Goal: Information Seeking & Learning: Learn about a topic

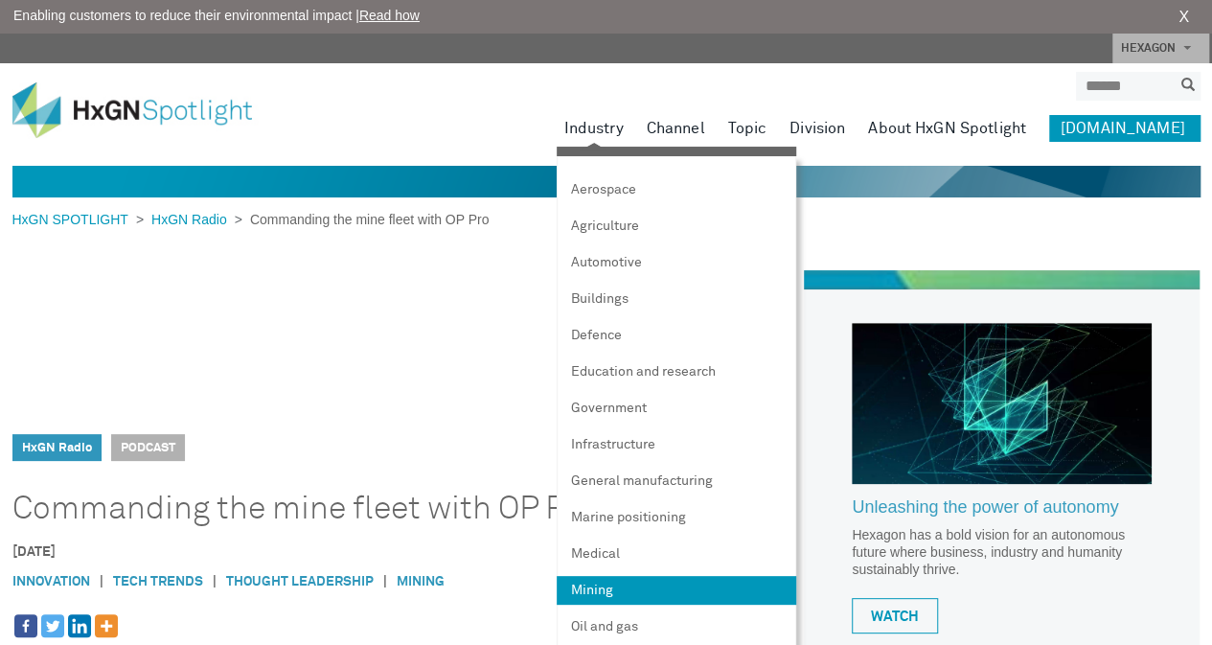
click at [660, 585] on link "Mining" at bounding box center [675, 590] width 239 height 29
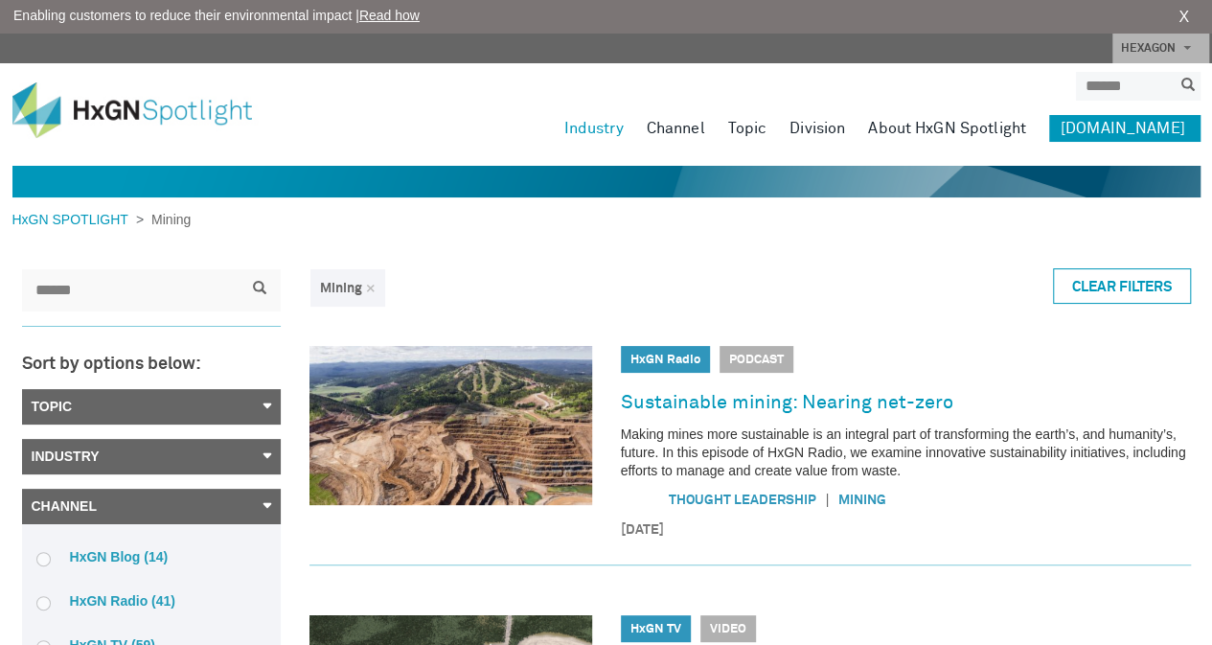
click at [243, 397] on link "Topic" at bounding box center [151, 406] width 259 height 35
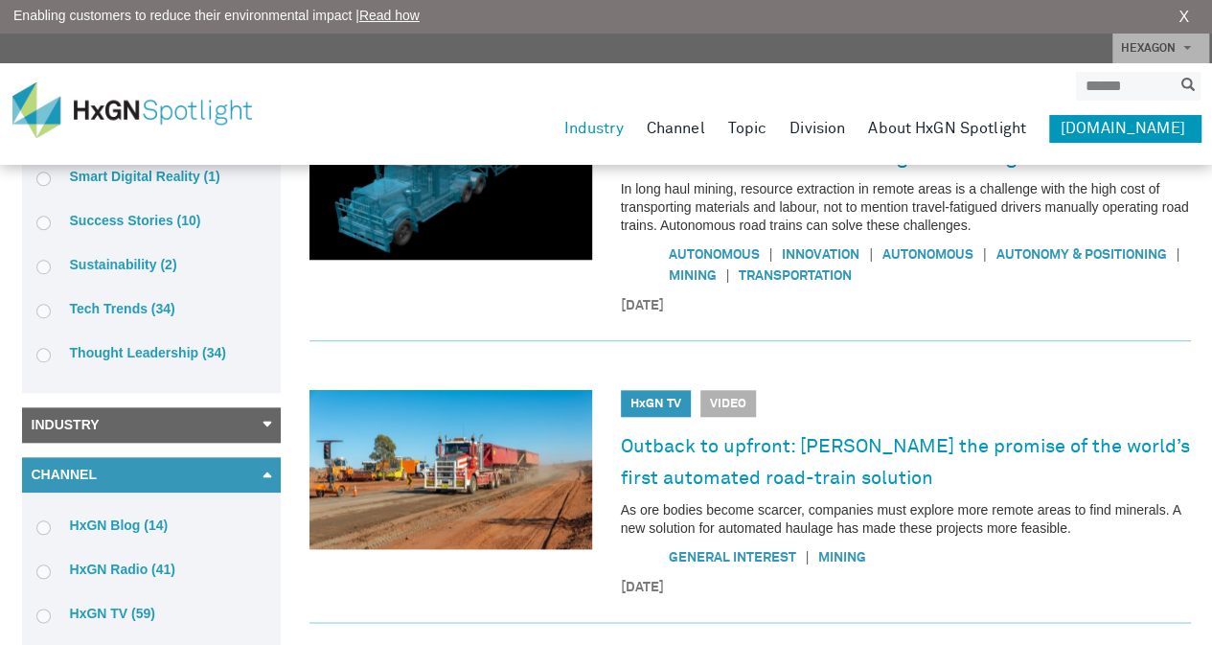
scroll to position [766, 0]
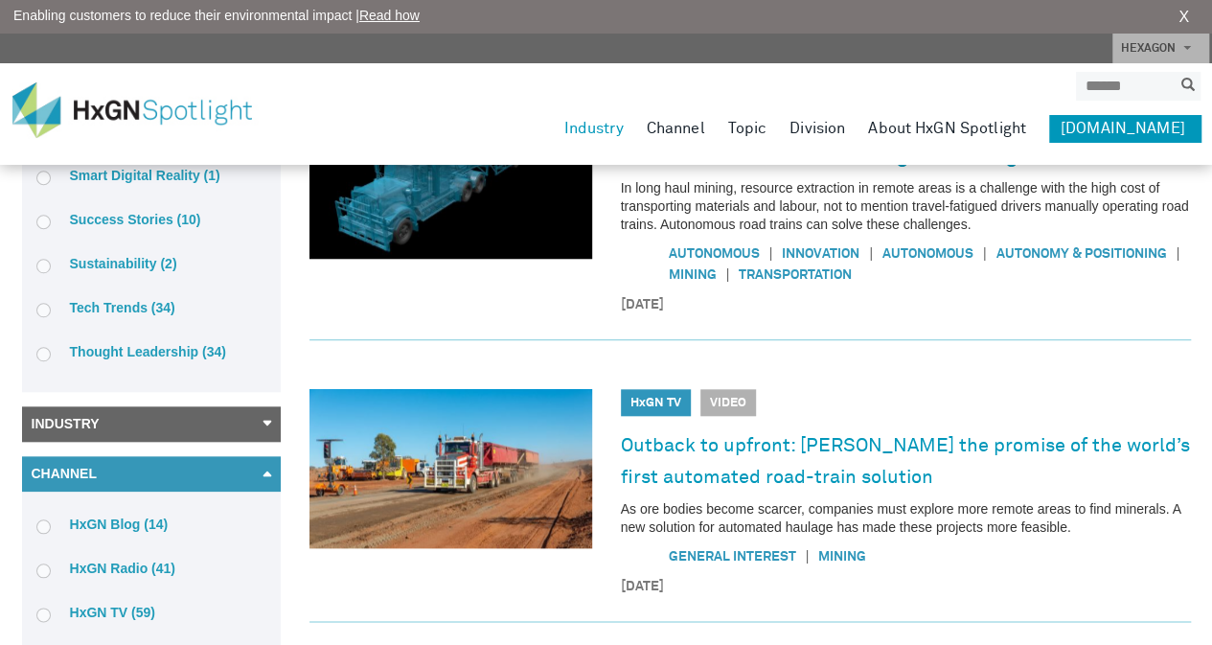
click at [266, 420] on link "Industry" at bounding box center [151, 423] width 259 height 35
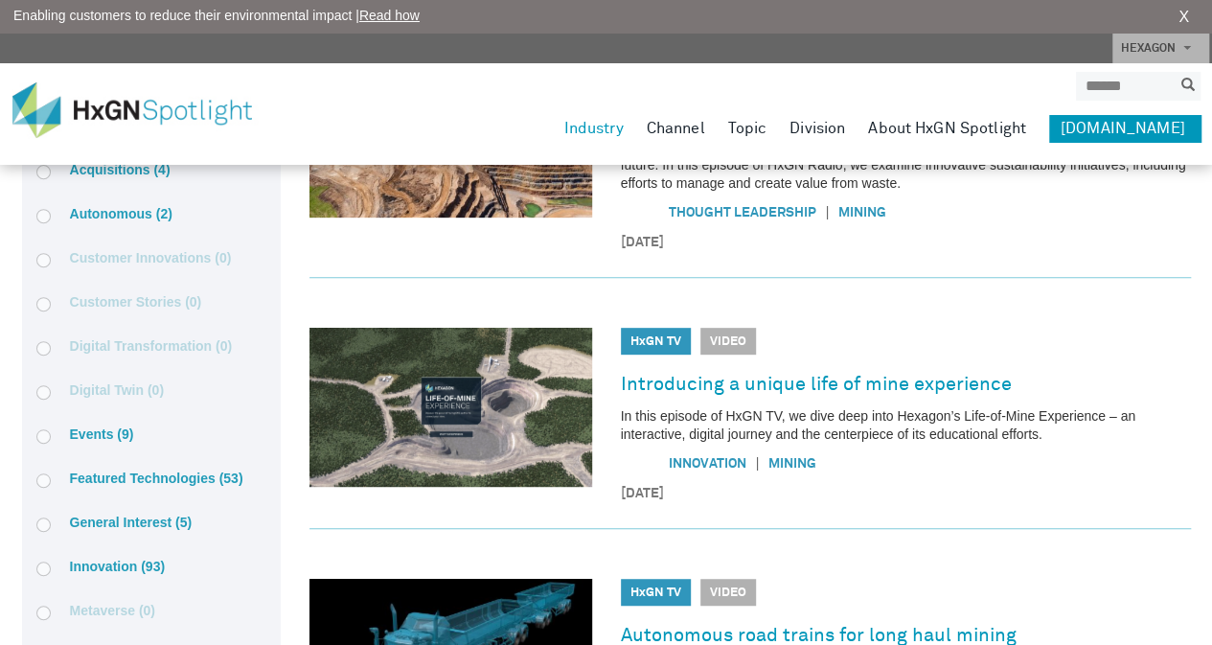
scroll to position [0, 0]
